Goal: Entertainment & Leisure: Consume media (video, audio)

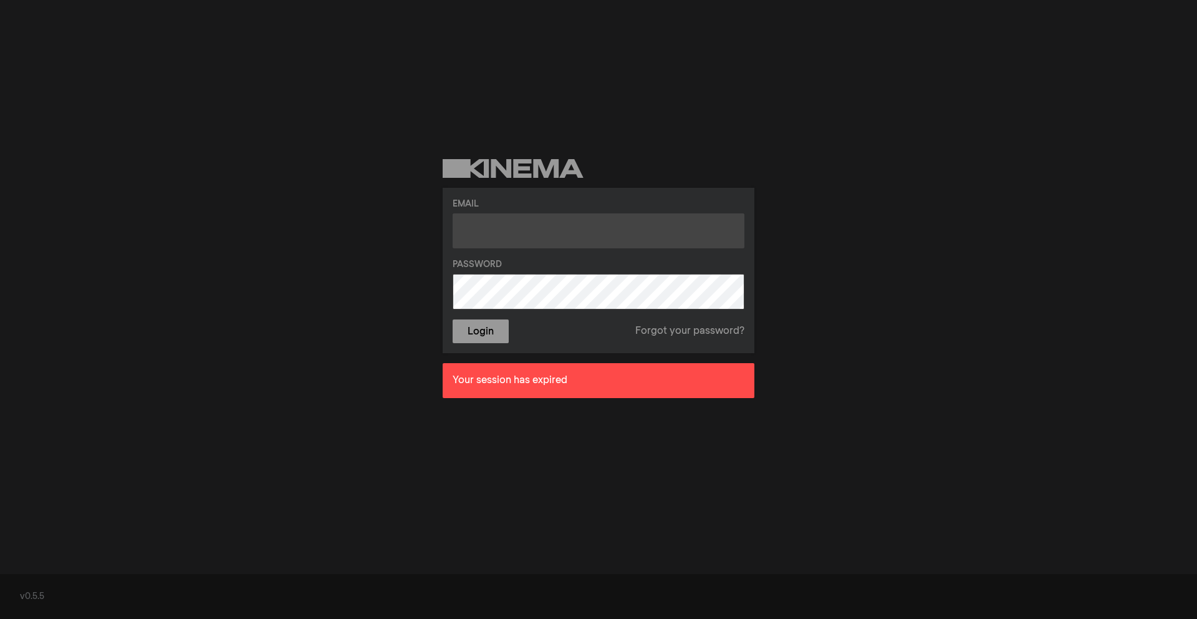
click at [520, 222] on input "text" at bounding box center [599, 230] width 292 height 35
click at [492, 229] on input "text" at bounding box center [599, 230] width 292 height 35
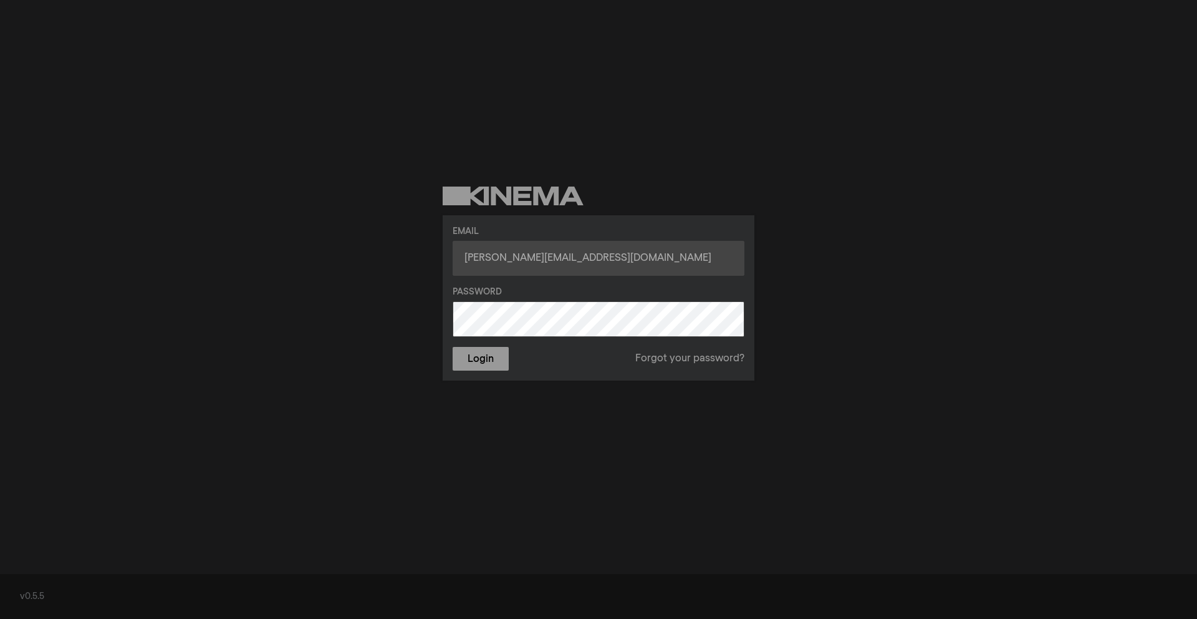
type input "[PERSON_NAME][EMAIL_ADDRESS][DOMAIN_NAME]"
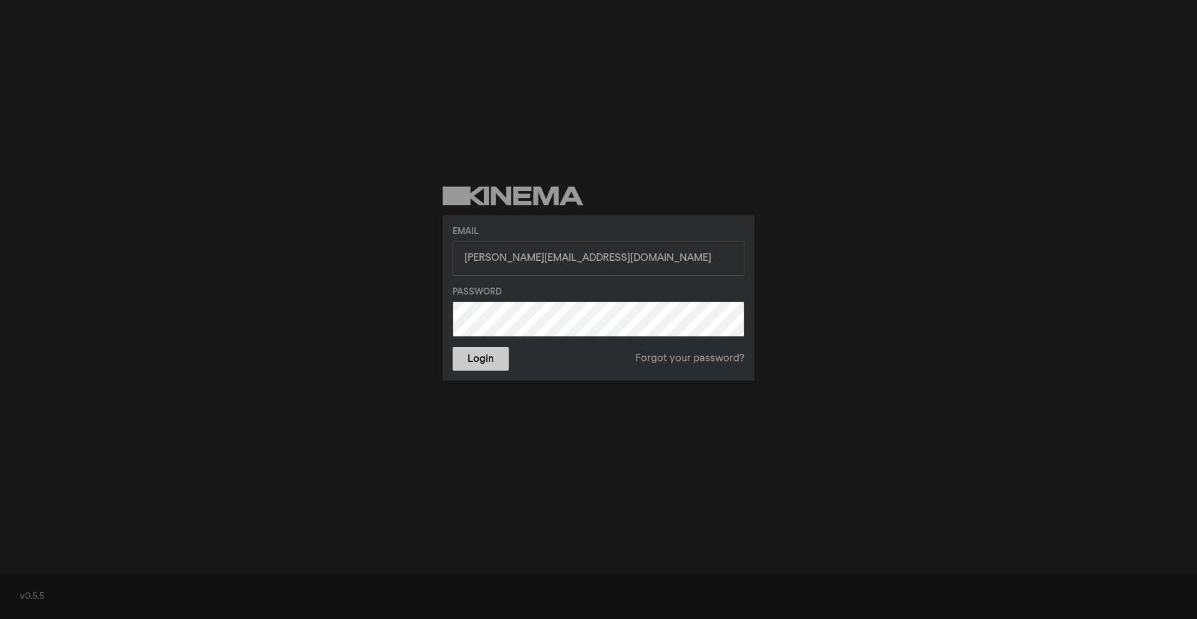
click at [470, 359] on button "Login" at bounding box center [481, 359] width 56 height 24
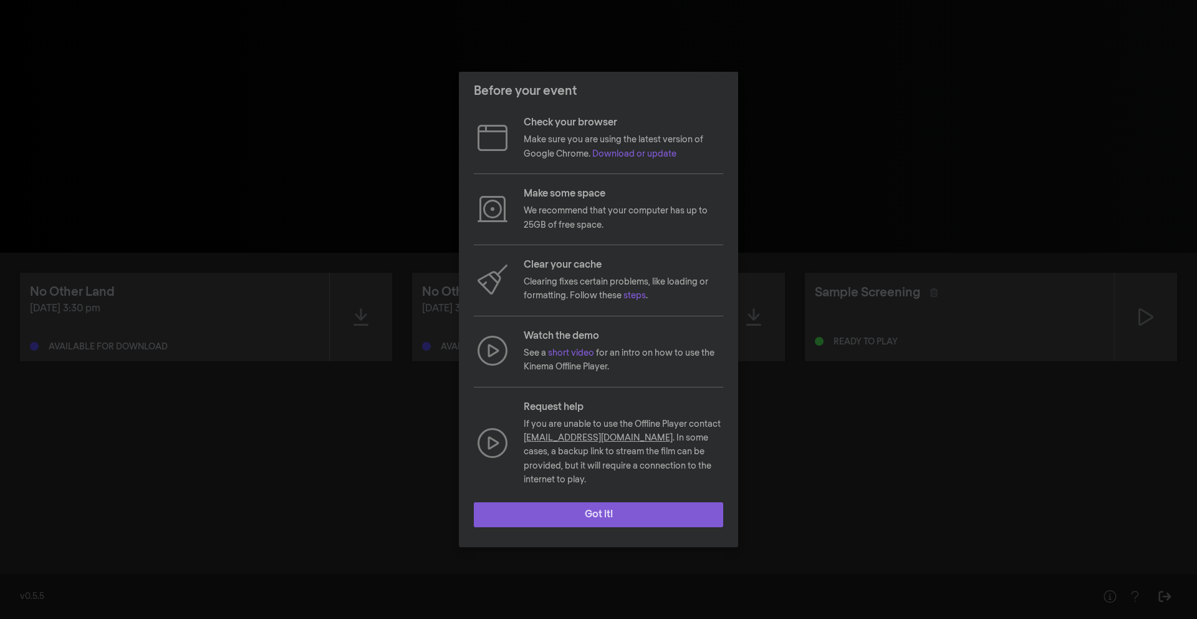
click at [602, 511] on button "Got it!" at bounding box center [598, 514] width 249 height 25
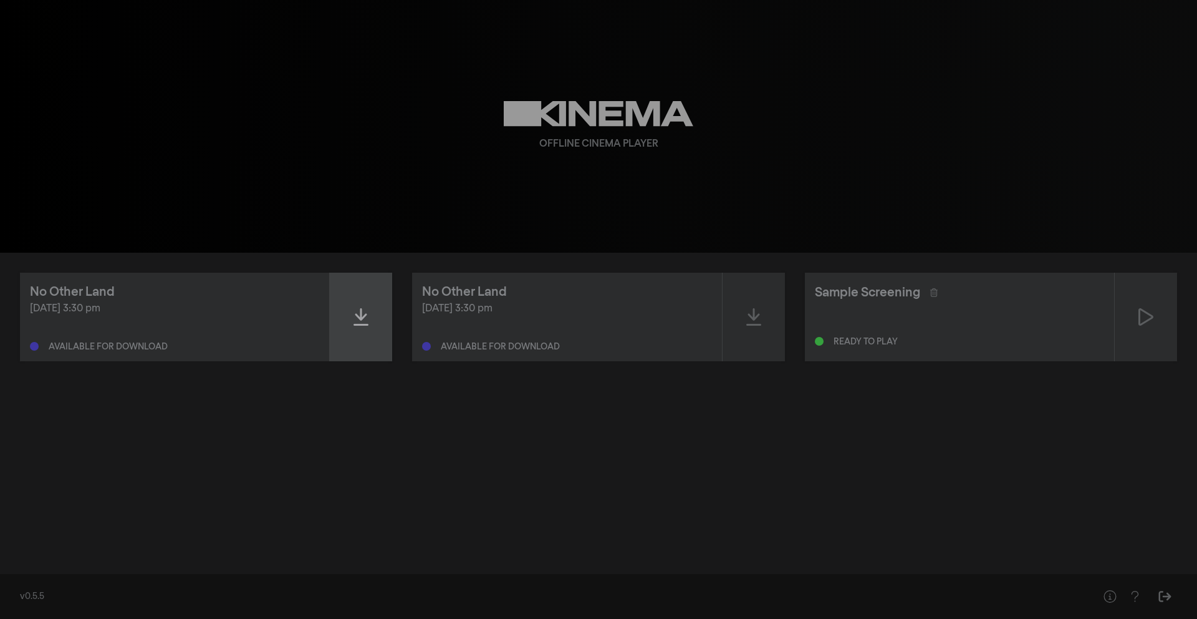
click at [360, 320] on icon at bounding box center [361, 316] width 15 height 17
click at [360, 312] on icon at bounding box center [361, 316] width 15 height 17
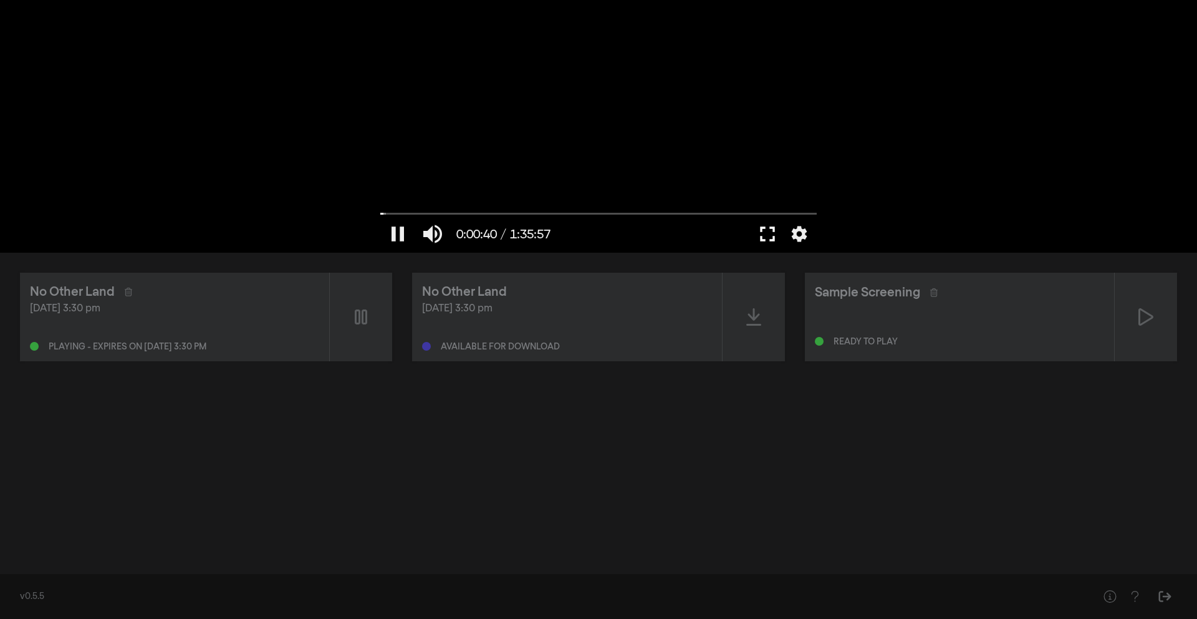
click at [763, 232] on button "fullscreen" at bounding box center [767, 233] width 35 height 37
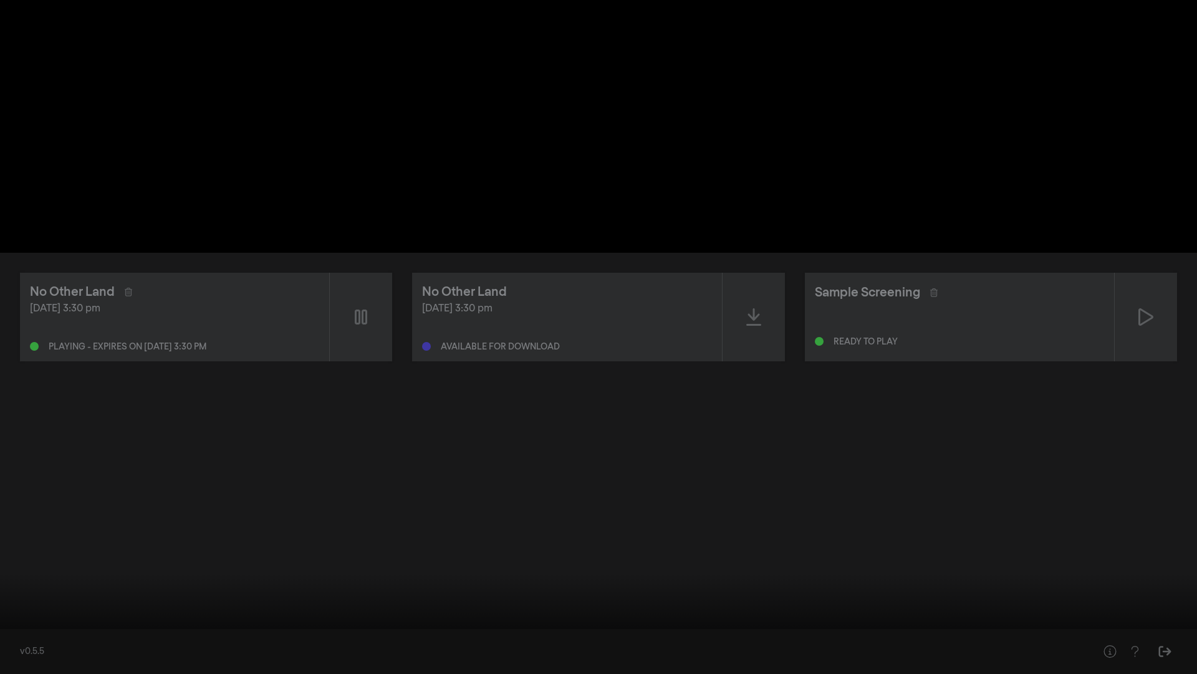
click at [17, 618] on button "pause" at bounding box center [23, 654] width 35 height 37
click at [17, 618] on button "play_arrow" at bounding box center [23, 654] width 35 height 37
click at [14, 618] on button "pause" at bounding box center [23, 654] width 35 height 37
click at [1170, 618] on button "settings" at bounding box center [1173, 654] width 29 height 37
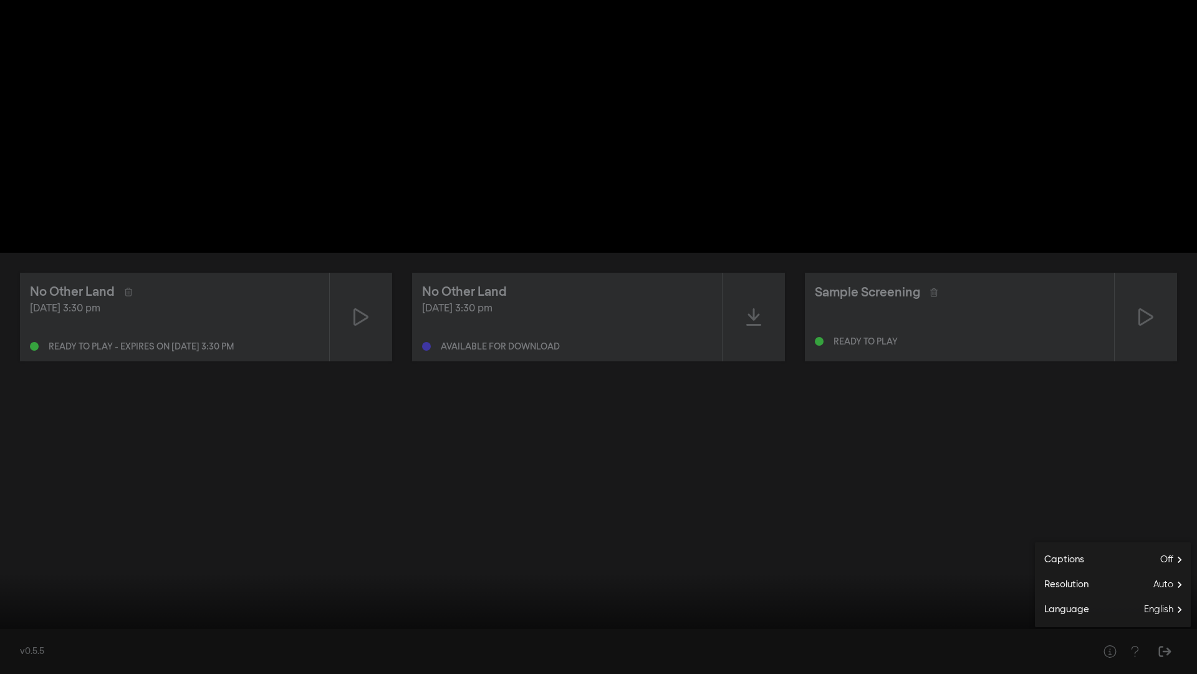
click at [1175, 618] on button "settings" at bounding box center [1173, 654] width 29 height 37
click at [27, 618] on button "play_arrow" at bounding box center [23, 654] width 35 height 37
click at [22, 618] on button "pause" at bounding box center [23, 654] width 35 height 37
click at [21, 618] on button "play_arrow" at bounding box center [23, 654] width 35 height 37
click at [25, 618] on button "pause" at bounding box center [23, 654] width 35 height 37
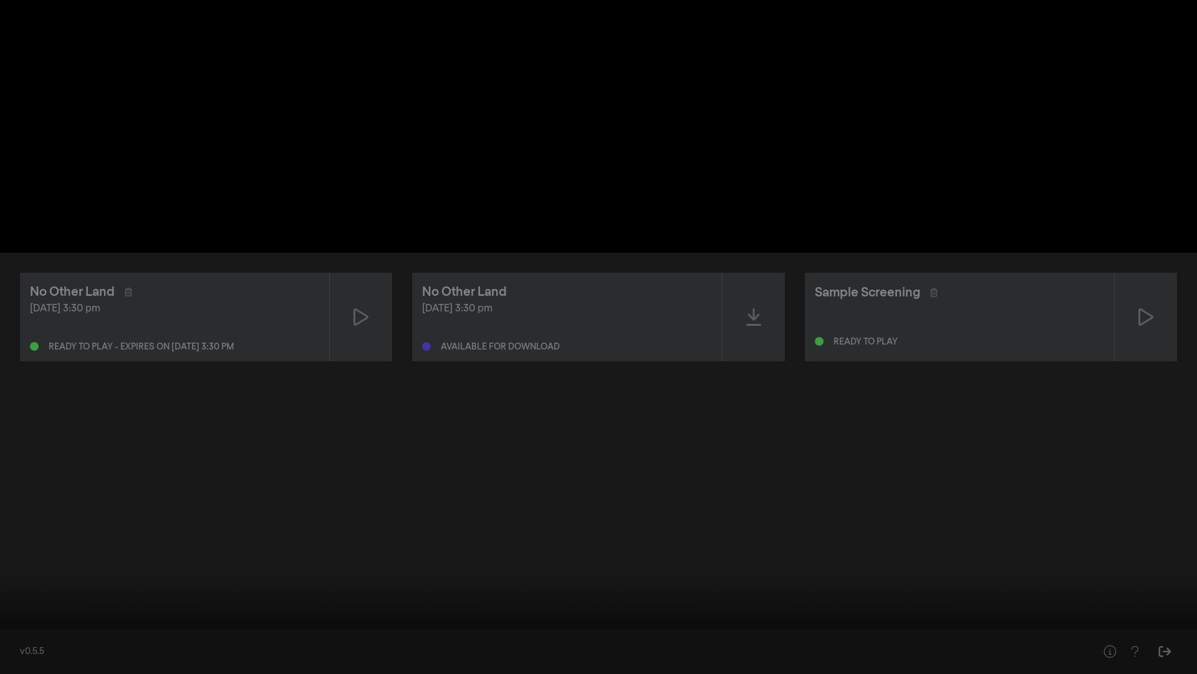
click at [24, 618] on button "play_arrow" at bounding box center [23, 654] width 35 height 37
click at [25, 618] on button "pause" at bounding box center [23, 654] width 35 height 37
click at [25, 618] on button "play_arrow" at bounding box center [23, 654] width 35 height 37
click at [7, 618] on input "Seek" at bounding box center [598, 634] width 1185 height 7
click at [26, 618] on button "pause" at bounding box center [23, 654] width 35 height 37
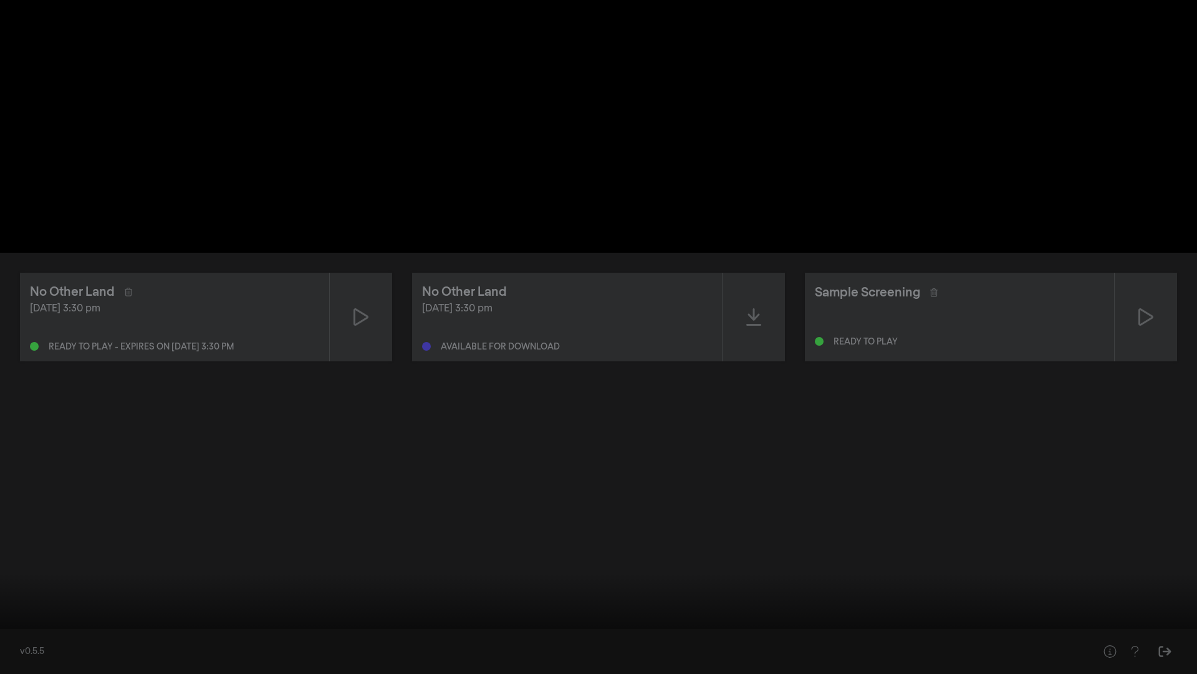
click at [26, 618] on button "play_arrow" at bounding box center [23, 654] width 35 height 37
click at [26, 618] on button "pause" at bounding box center [23, 654] width 35 height 37
type input "5.788044"
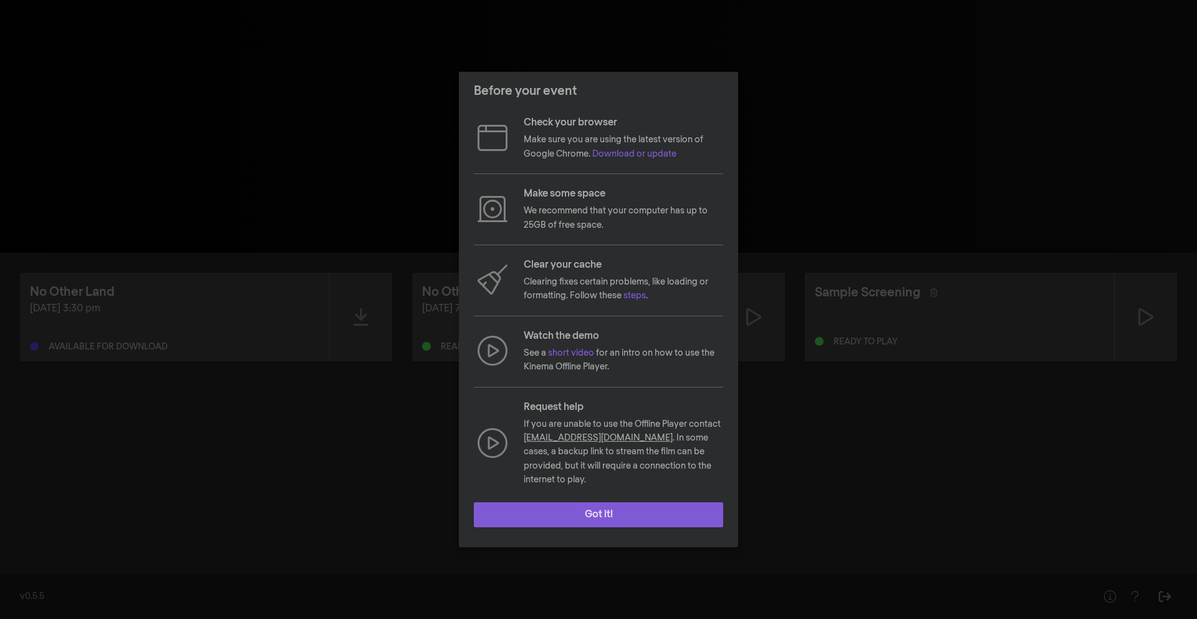
click at [634, 503] on button "Got it!" at bounding box center [598, 514] width 249 height 25
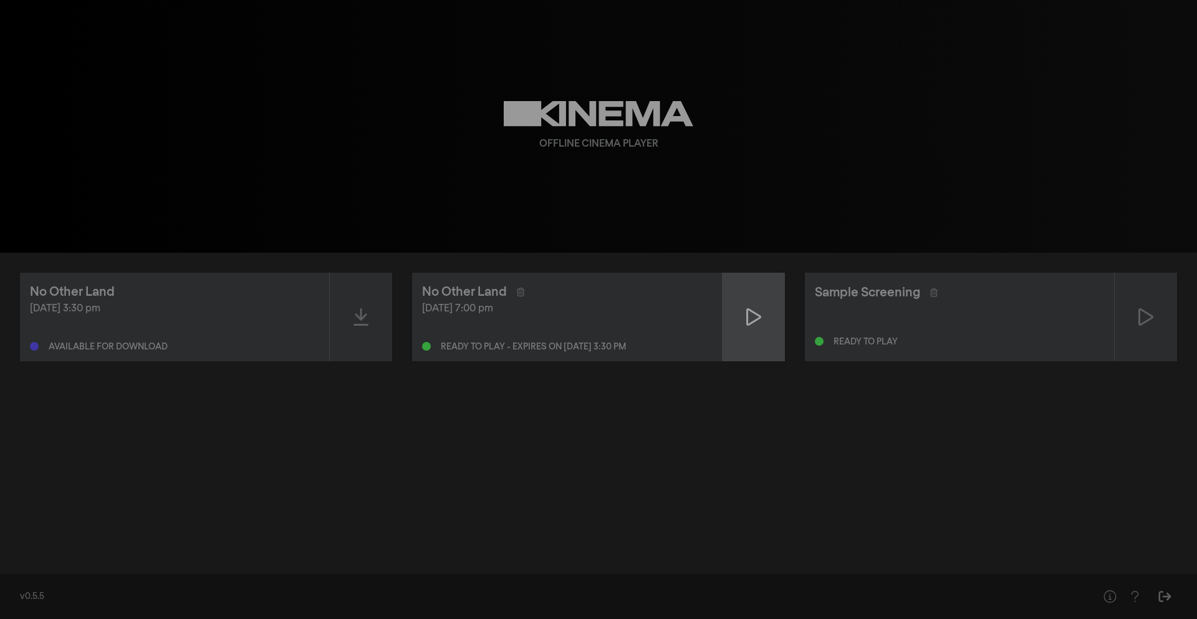
click at [771, 307] on div at bounding box center [754, 317] width 62 height 89
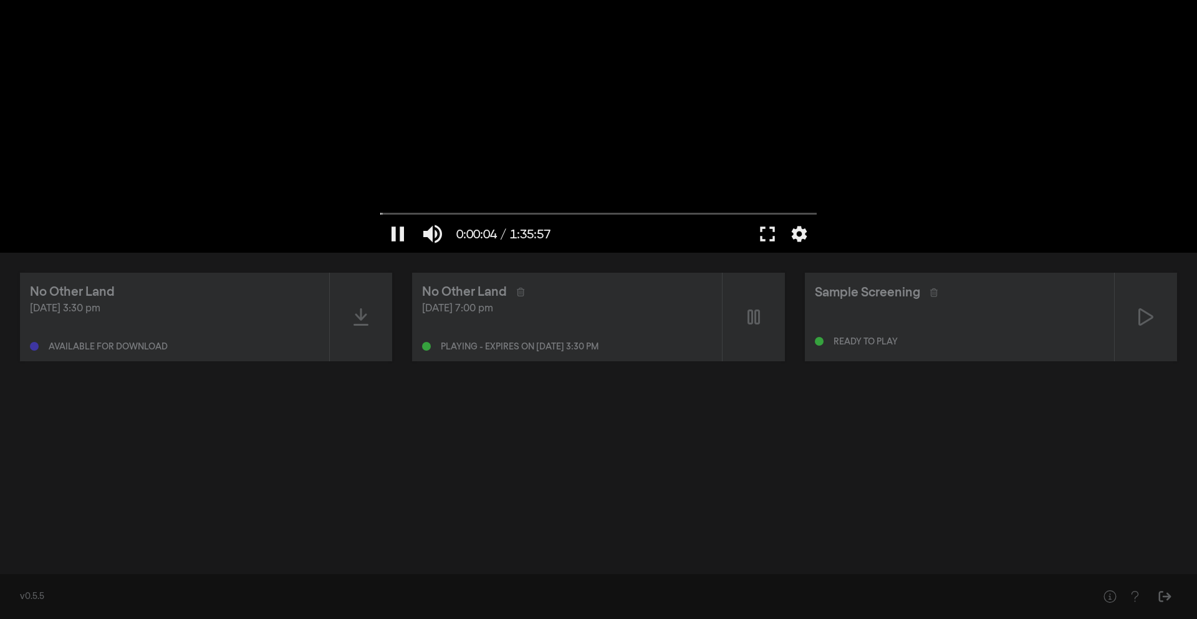
click at [823, 157] on div at bounding box center [598, 126] width 449 height 253
click at [770, 234] on button "fullscreen" at bounding box center [767, 233] width 35 height 37
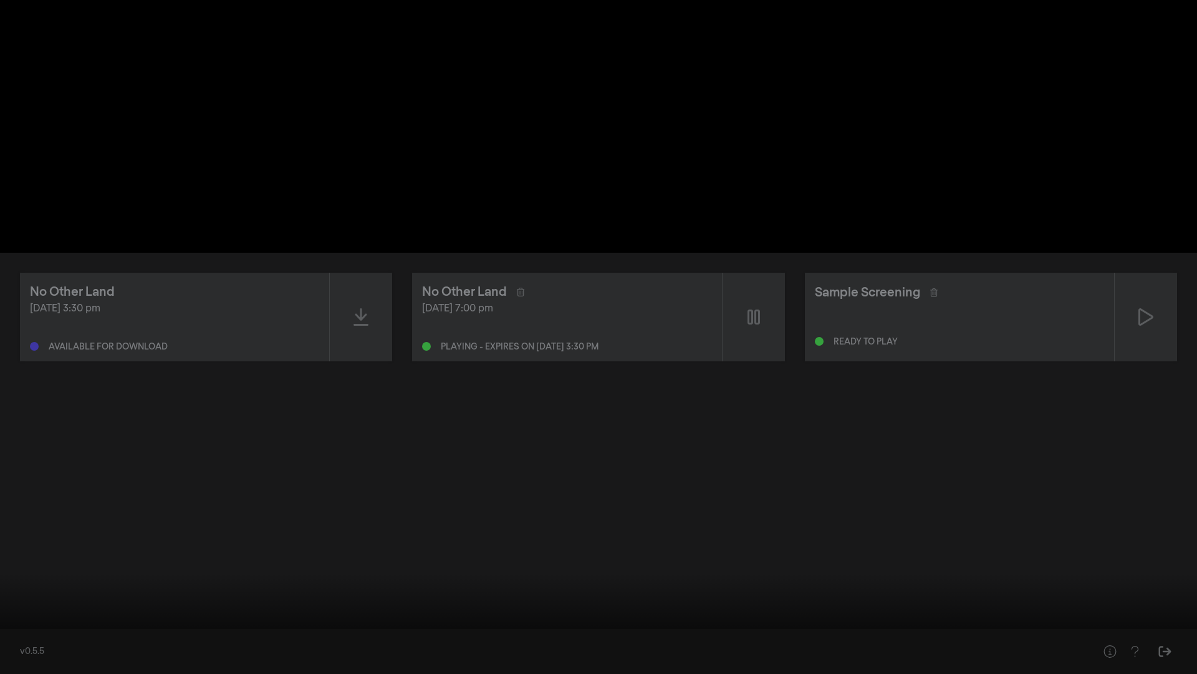
click at [26, 618] on button "pause" at bounding box center [23, 654] width 35 height 37
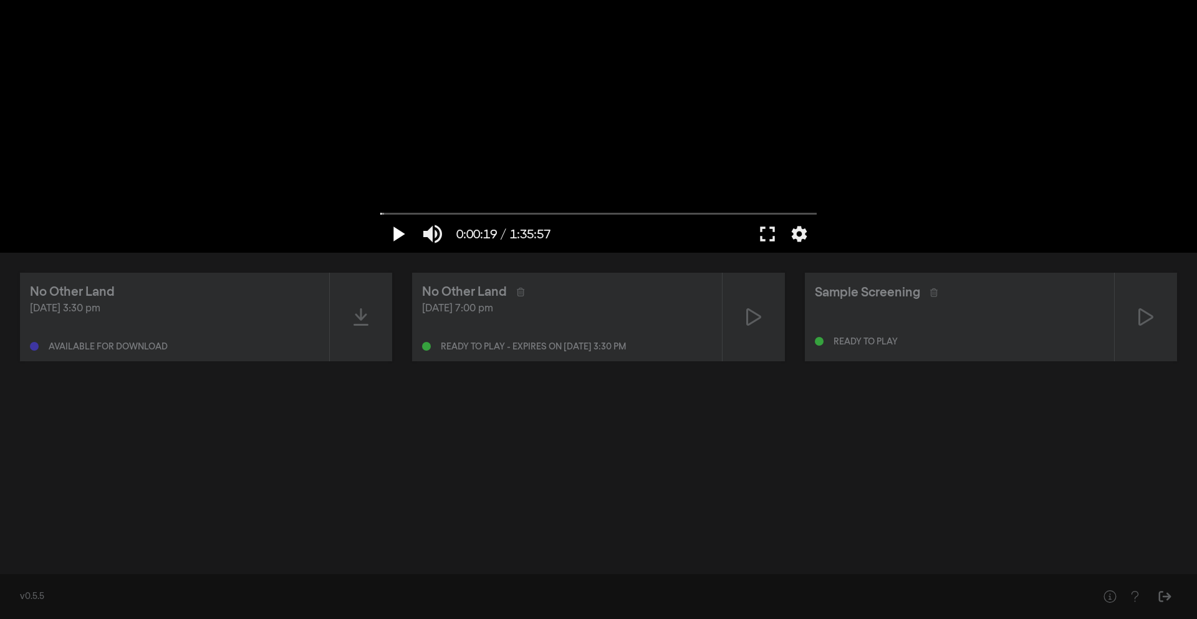
click at [401, 233] on button "play_arrow" at bounding box center [397, 233] width 35 height 37
click at [397, 210] on input "Seek" at bounding box center [598, 213] width 437 height 7
click at [396, 237] on button "pause" at bounding box center [397, 233] width 35 height 37
type input "175.006716"
click at [361, 307] on icon at bounding box center [361, 317] width 15 height 20
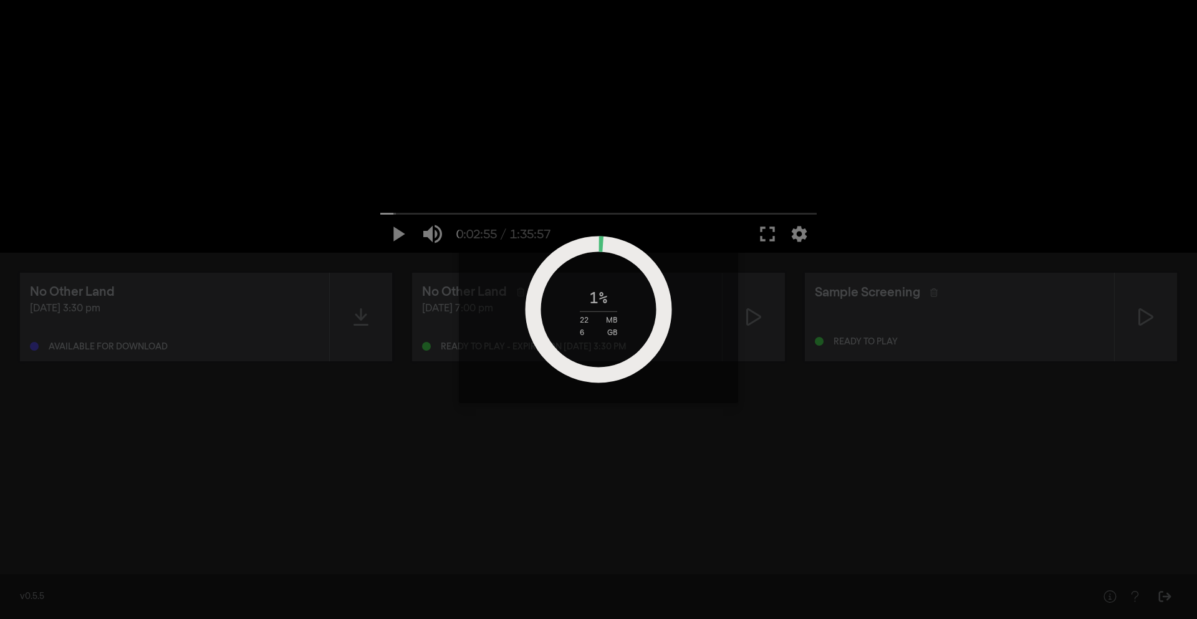
click at [723, 452] on div "1 % 22 MB 6 GB" at bounding box center [598, 309] width 1197 height 619
click at [577, 426] on div "1 % 23 MB 6 GB" at bounding box center [598, 309] width 1197 height 619
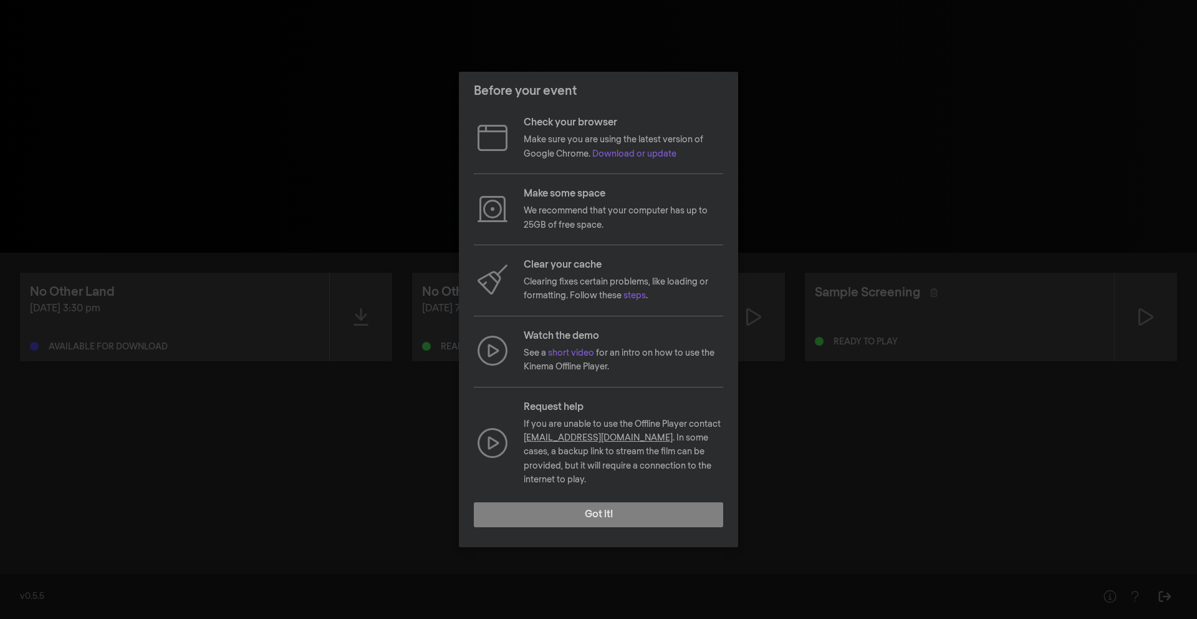
click at [883, 192] on div "Before your event Check your browser Make sure you are using the latest version…" at bounding box center [598, 309] width 1197 height 619
click at [568, 513] on button "Got it!" at bounding box center [598, 514] width 249 height 25
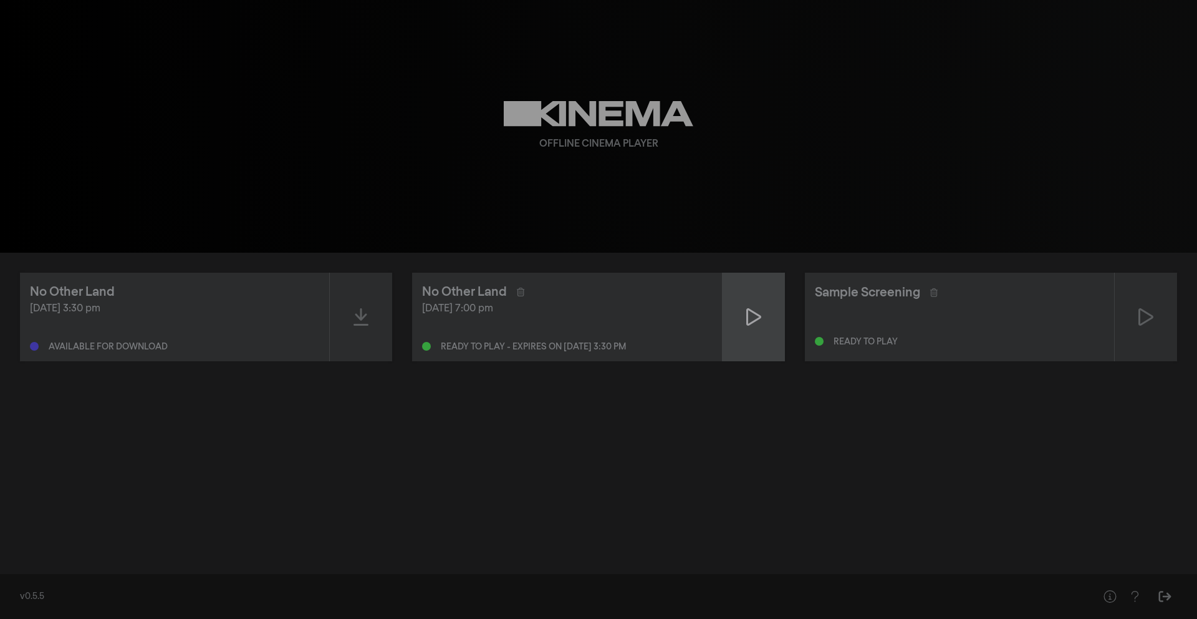
click at [741, 321] on div at bounding box center [754, 317] width 62 height 89
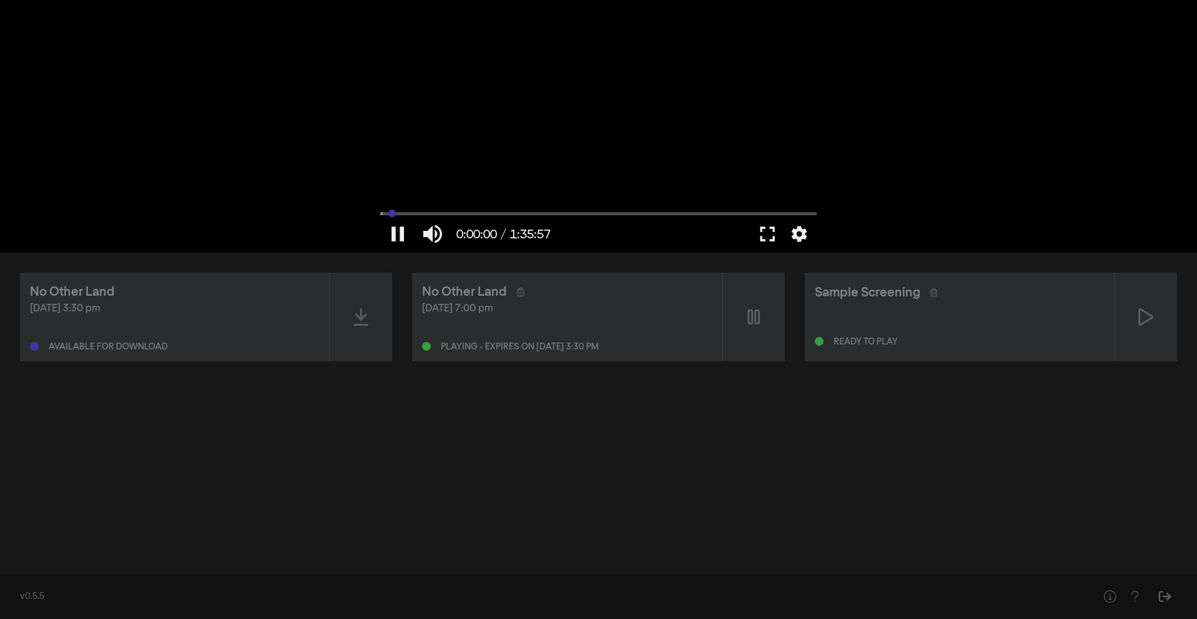
click at [392, 215] on input "Seek" at bounding box center [598, 213] width 437 height 7
click at [397, 235] on button "pause" at bounding box center [397, 233] width 35 height 37
drag, startPoint x: 389, startPoint y: 213, endPoint x: 353, endPoint y: 213, distance: 36.2
click at [380, 213] on input "Seek" at bounding box center [598, 213] width 437 height 7
click at [767, 228] on button "fullscreen" at bounding box center [767, 233] width 35 height 37
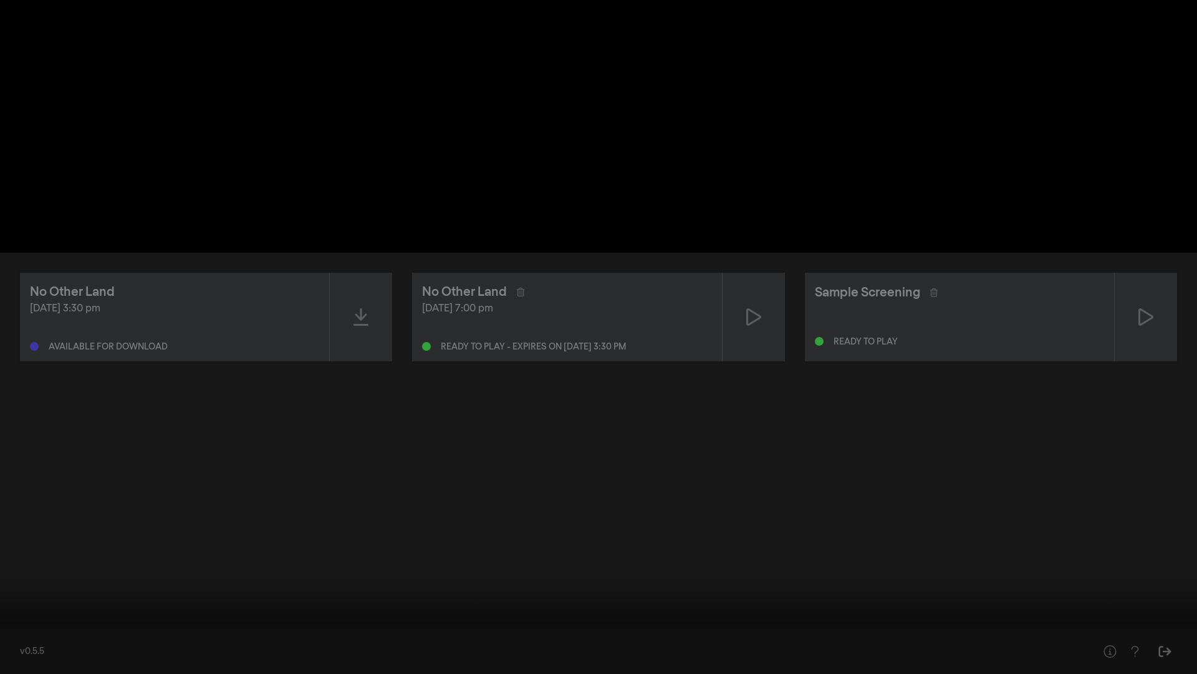
click at [20, 618] on button "play_arrow" at bounding box center [23, 654] width 35 height 37
click at [20, 618] on button "pause" at bounding box center [23, 654] width 35 height 37
drag, startPoint x: 11, startPoint y: 633, endPoint x: 0, endPoint y: 633, distance: 10.6
click at [6, 618] on input "Seek" at bounding box center [598, 634] width 1185 height 7
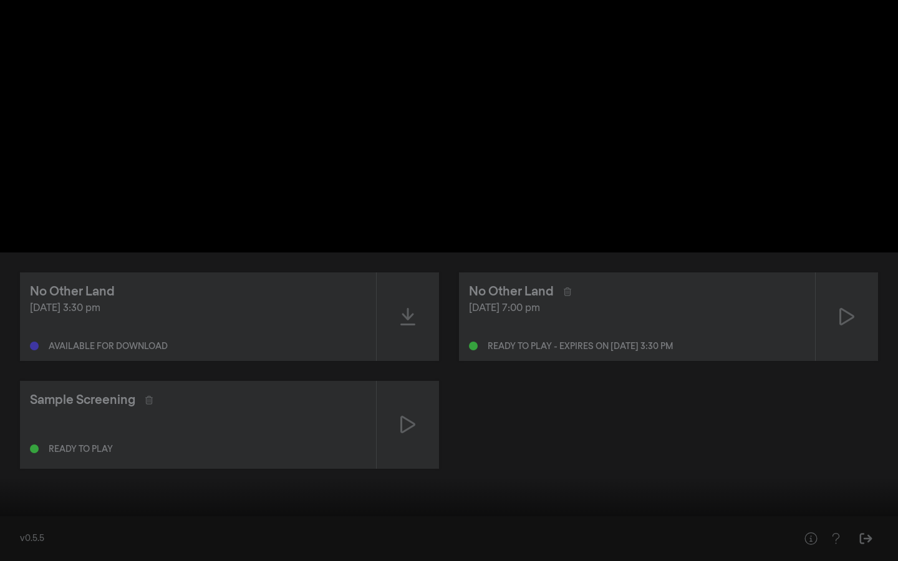
click at [31, 539] on button "play_arrow" at bounding box center [23, 542] width 35 height 37
click at [31, 539] on button "pause" at bounding box center [23, 542] width 35 height 37
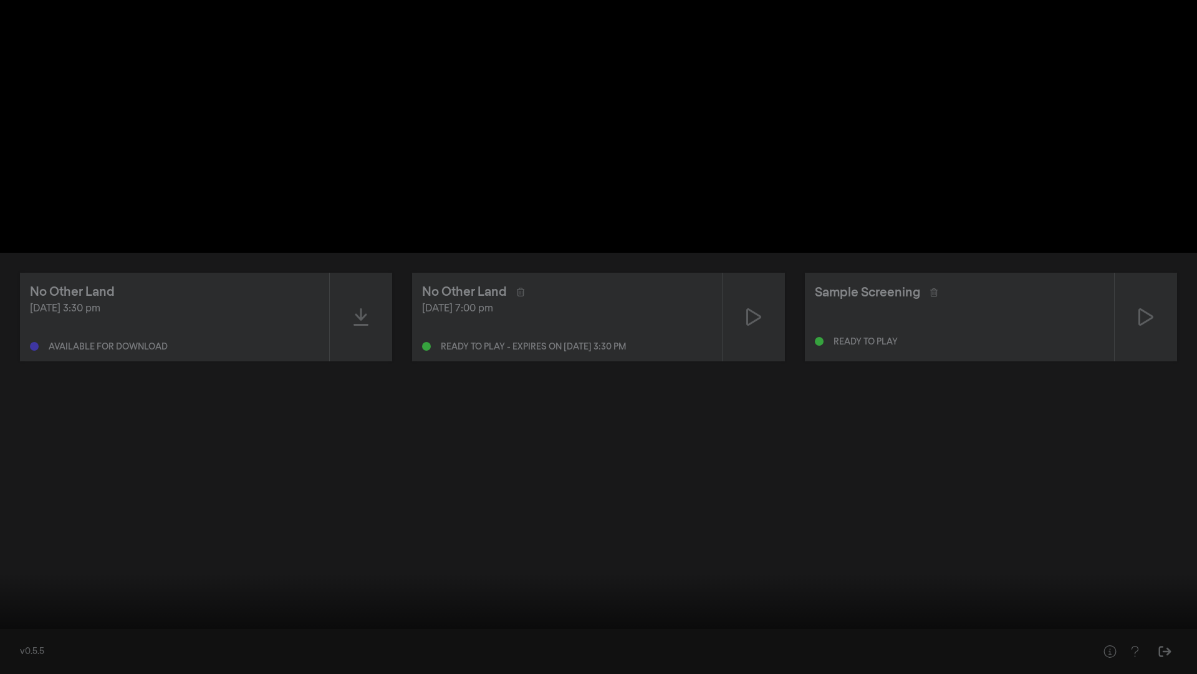
click at [27, 618] on button "play_arrow" at bounding box center [23, 654] width 35 height 37
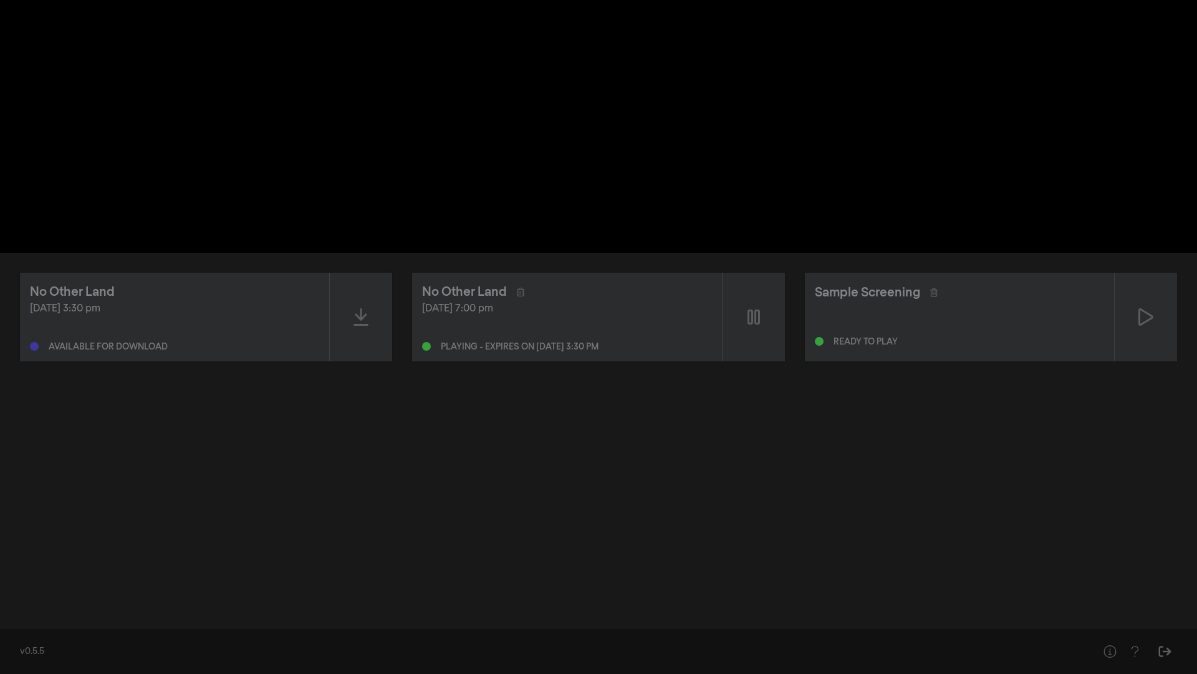
click at [27, 618] on button "pause" at bounding box center [23, 654] width 35 height 37
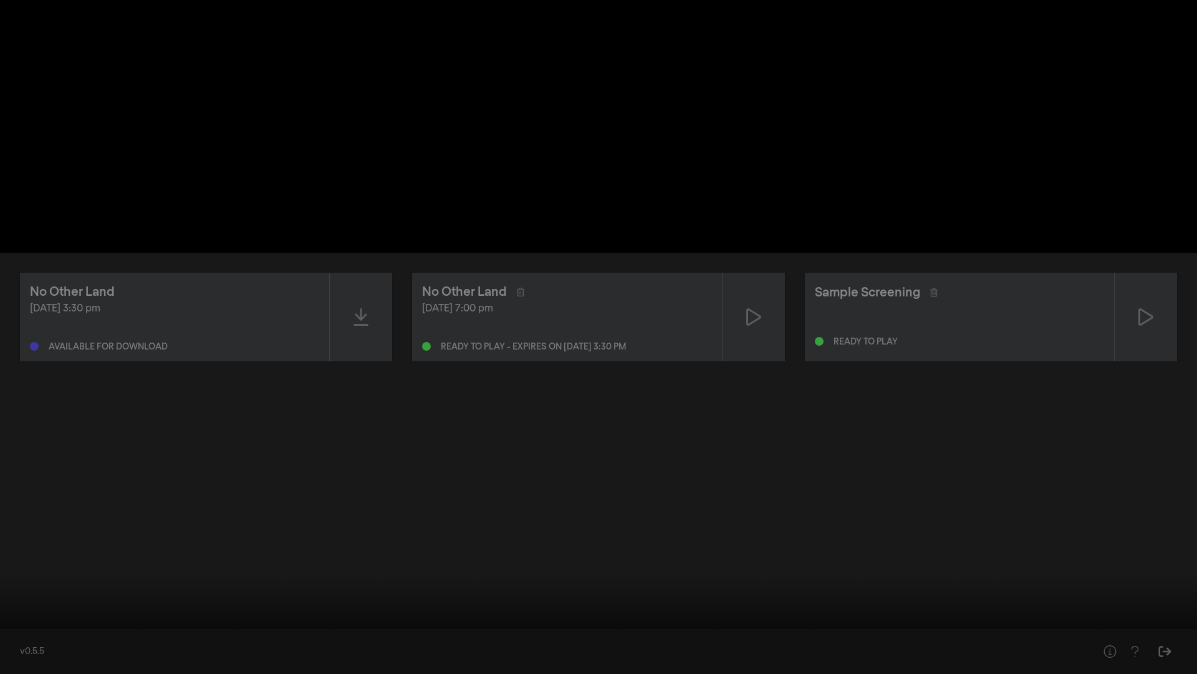
click at [26, 618] on button "play_arrow" at bounding box center [23, 654] width 35 height 37
click at [19, 618] on button "pause" at bounding box center [23, 654] width 35 height 37
click at [1168, 618] on button "settings" at bounding box center [1173, 654] width 29 height 37
click at [1177, 561] on span "Off" at bounding box center [1176, 559] width 31 height 19
click at [1090, 554] on button "English" at bounding box center [1113, 556] width 156 height 19
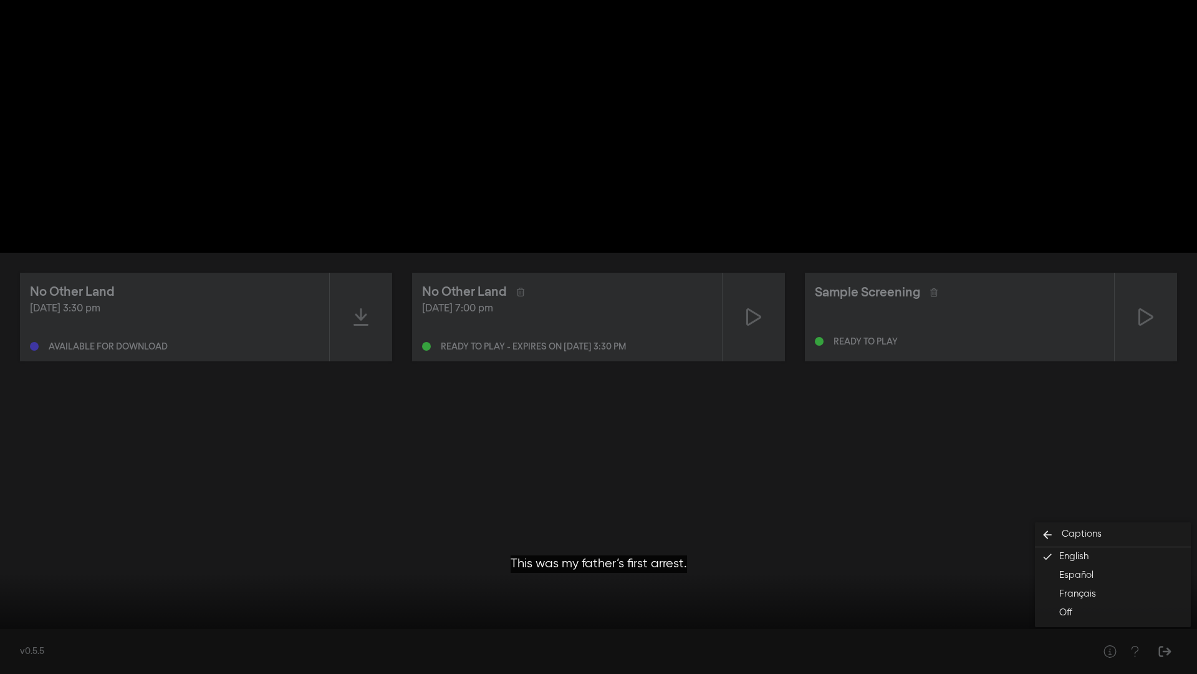
click at [981, 592] on div at bounding box center [598, 337] width 1197 height 674
click at [27, 618] on input "Seek" at bounding box center [598, 634] width 1185 height 7
click at [22, 618] on input "Seek" at bounding box center [598, 634] width 1185 height 7
click at [21, 618] on button "play_arrow" at bounding box center [23, 654] width 35 height 37
type input "65.704243"
